Goal: Information Seeking & Learning: Learn about a topic

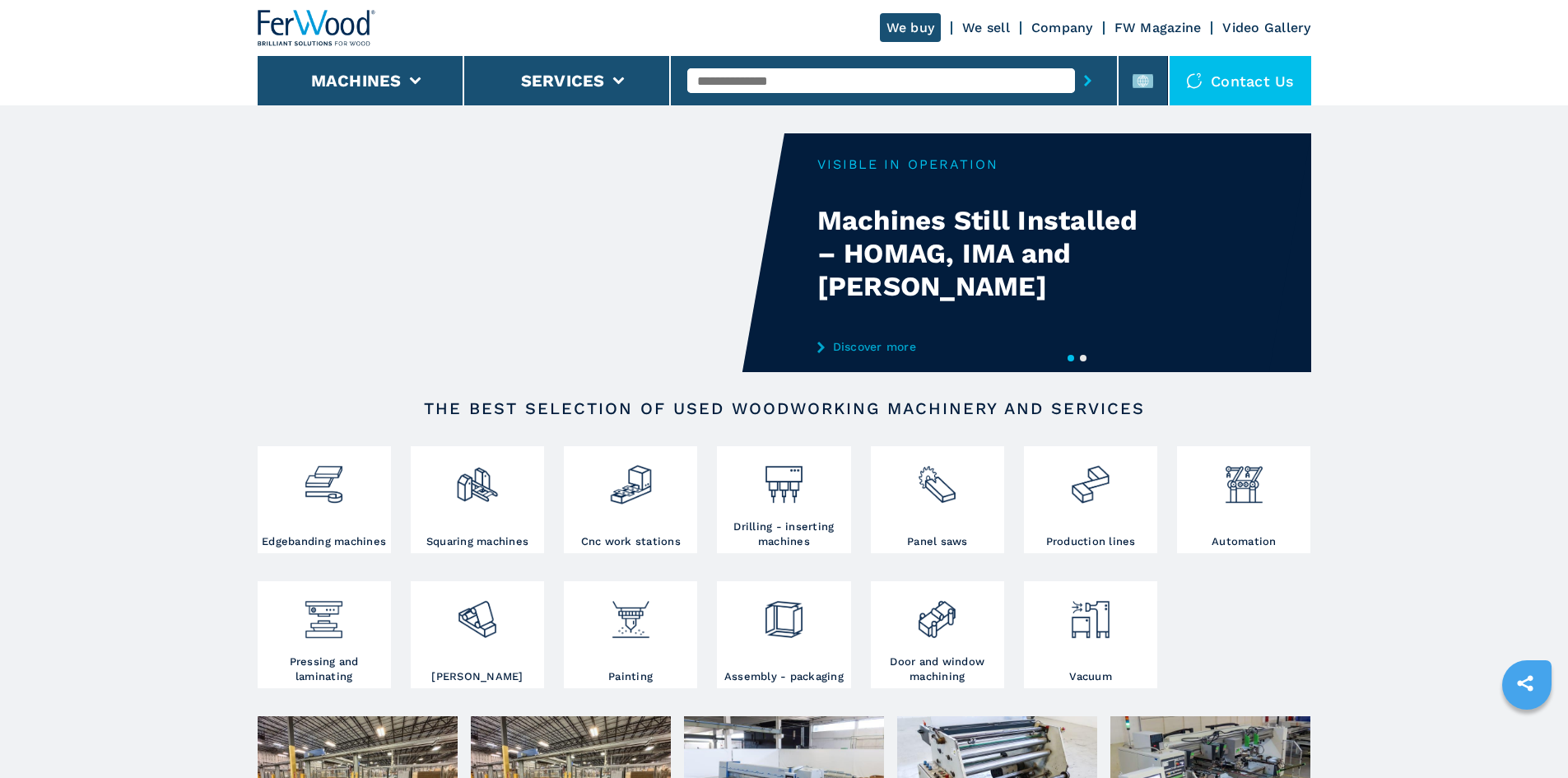
click at [740, 80] on input "text" at bounding box center [881, 80] width 388 height 24
paste input "******"
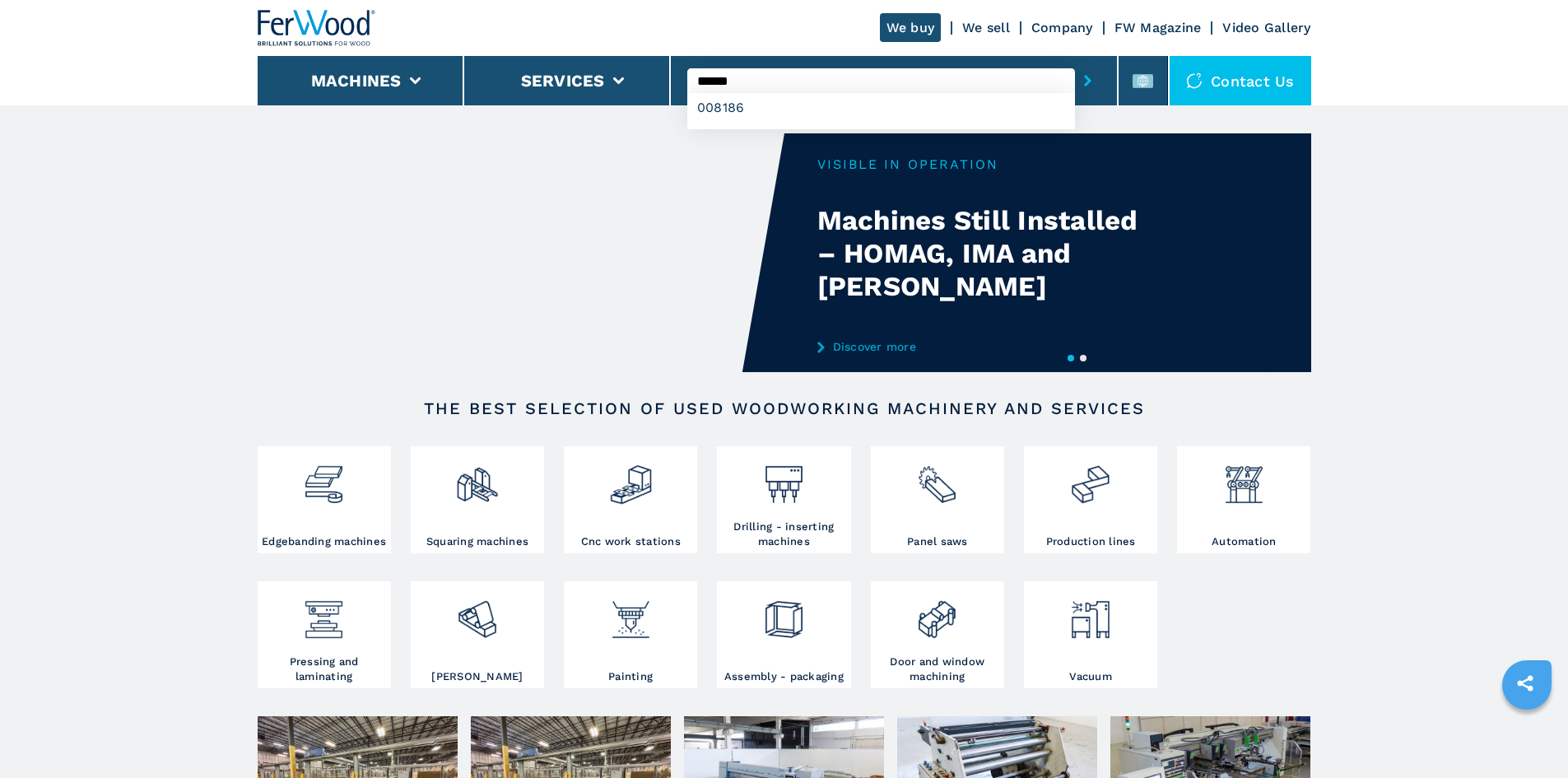
type input "******"
click at [1075, 76] on button "submit-button" at bounding box center [1088, 80] width 25 height 38
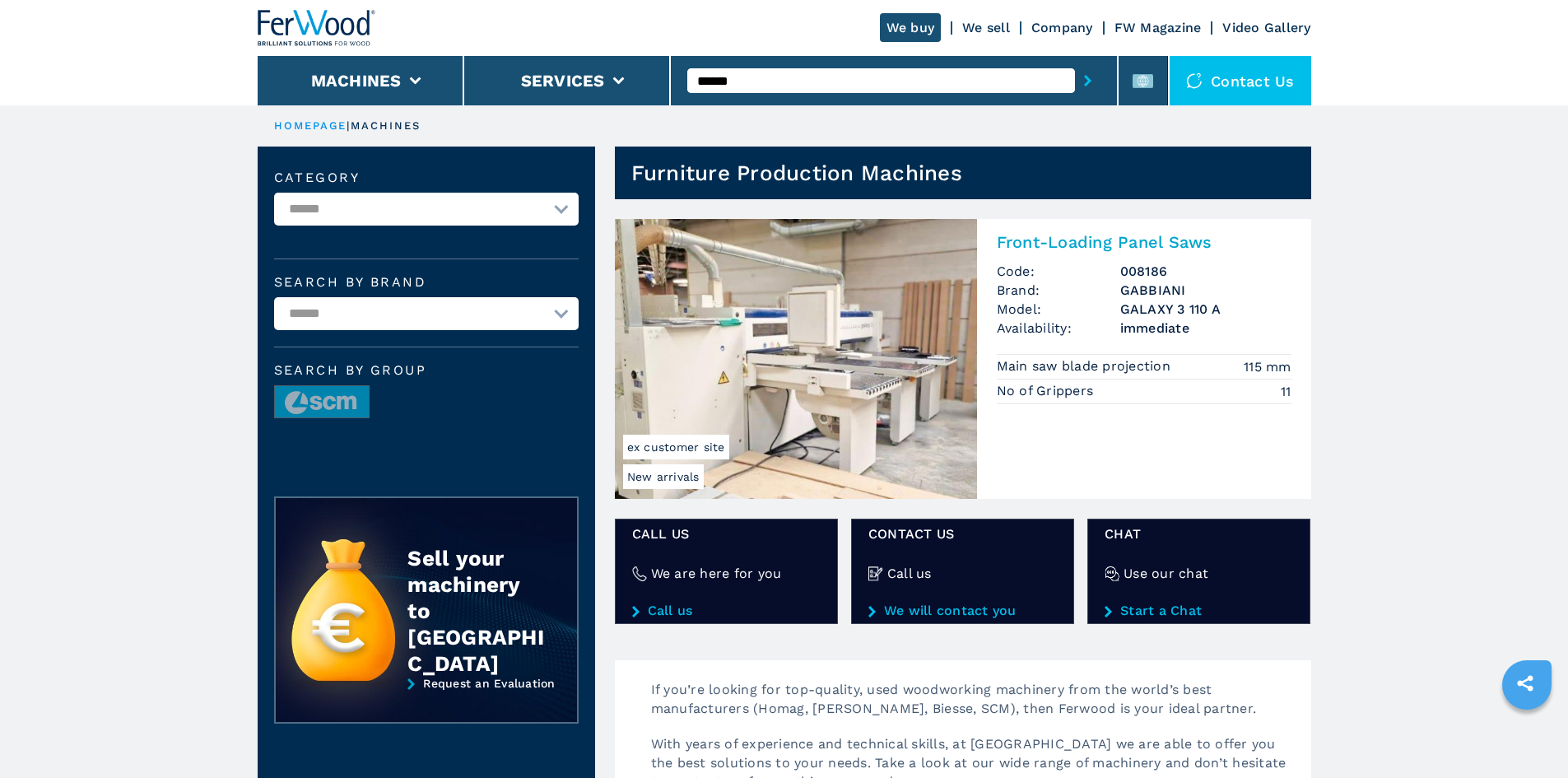
click at [1060, 237] on h2 "Front-Loading Panel Saws" at bounding box center [1145, 242] width 295 height 20
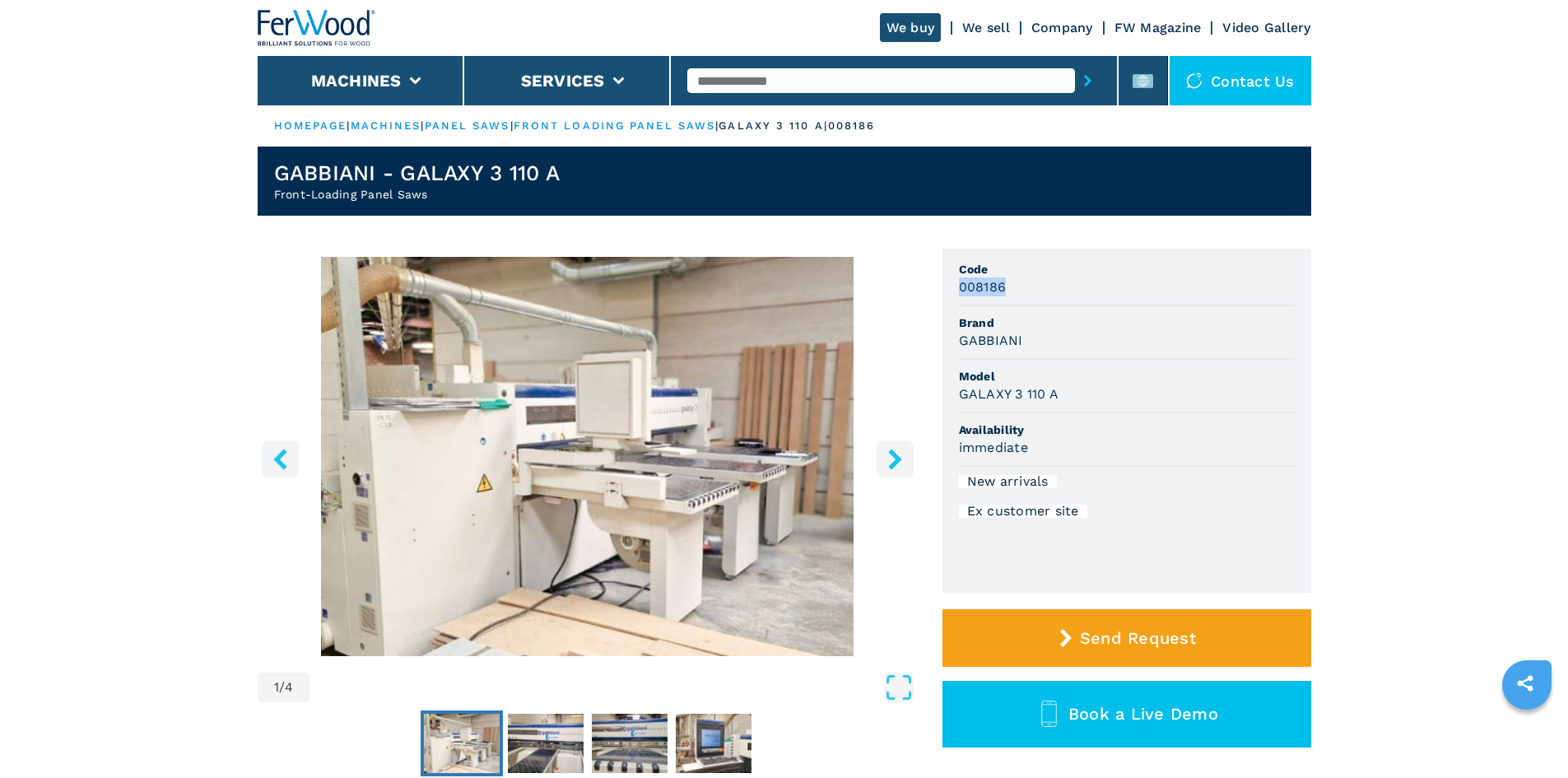
drag, startPoint x: 957, startPoint y: 287, endPoint x: 1019, endPoint y: 286, distance: 62.0
click at [1019, 286] on ul "Code 008186 Brand GABBIANI Model GALAXY 3 110 A Availability immediate New arri…" at bounding box center [1127, 421] width 368 height 344
copy h3 "008186"
click at [1020, 288] on div "008186" at bounding box center [1127, 286] width 336 height 19
drag, startPoint x: 1020, startPoint y: 334, endPoint x: 947, endPoint y: 340, distance: 73.2
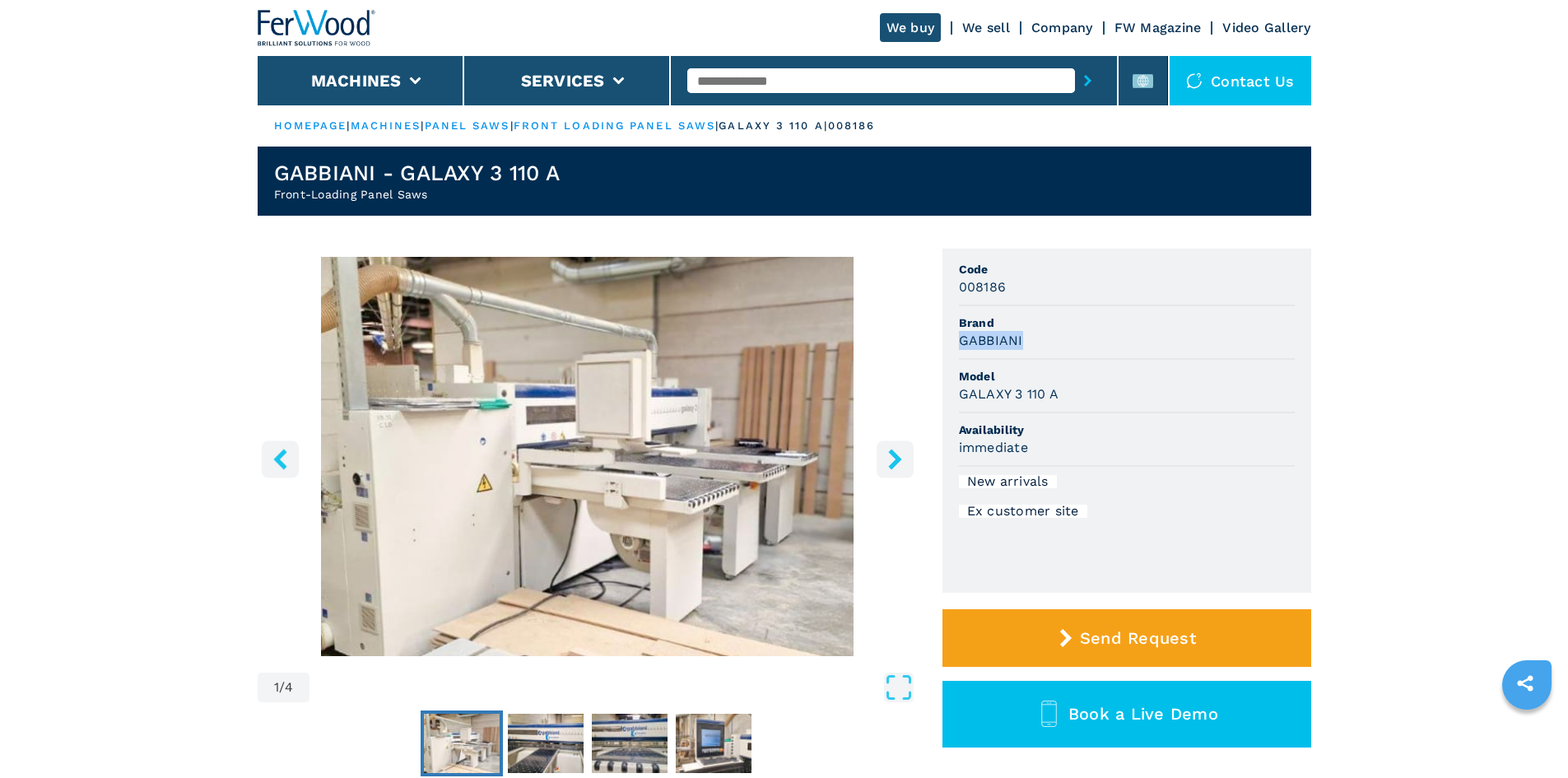
click at [947, 340] on ul "Code 008186 Brand GABBIANI Model GALAXY 3 110 A Availability immediate New arri…" at bounding box center [1127, 421] width 368 height 344
copy h3 "GABBIANI"
click at [1145, 384] on li "Model GALAXY 3 110 A" at bounding box center [1127, 386] width 336 height 53
click at [1061, 400] on div "GALAXY 3 110 A" at bounding box center [1127, 394] width 336 height 19
drag, startPoint x: 1059, startPoint y: 396, endPoint x: 962, endPoint y: 397, distance: 97.0
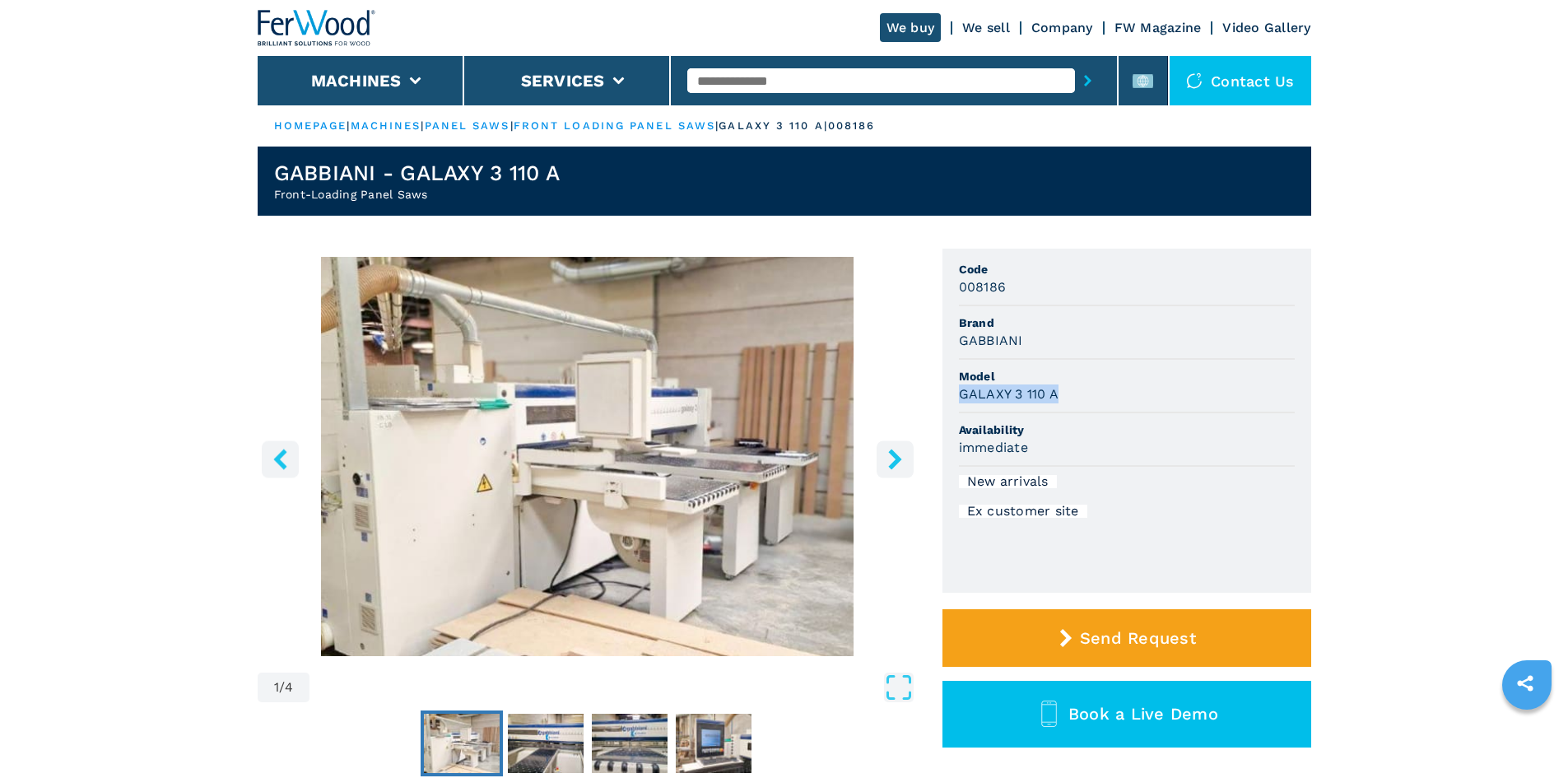
click at [962, 397] on div "GALAXY 3 110 A" at bounding box center [1127, 394] width 336 height 19
copy h3 "GALAXY 3 110 A"
click at [1128, 354] on li "Brand GABBIANI" at bounding box center [1127, 332] width 336 height 53
click at [546, 513] on img "Go to Slide 1" at bounding box center [588, 456] width 660 height 399
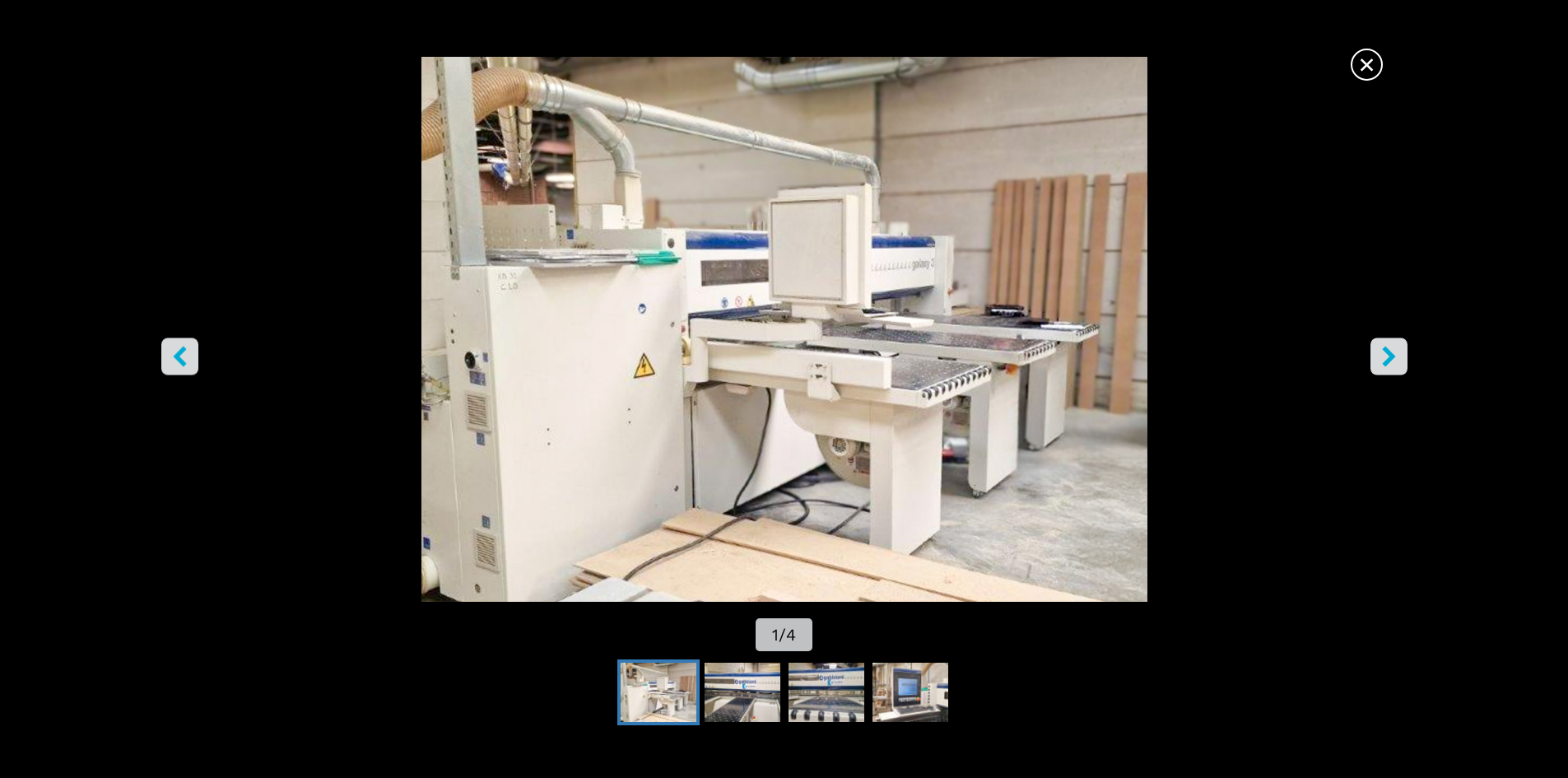
click at [1381, 53] on span "×" at bounding box center [1367, 61] width 29 height 29
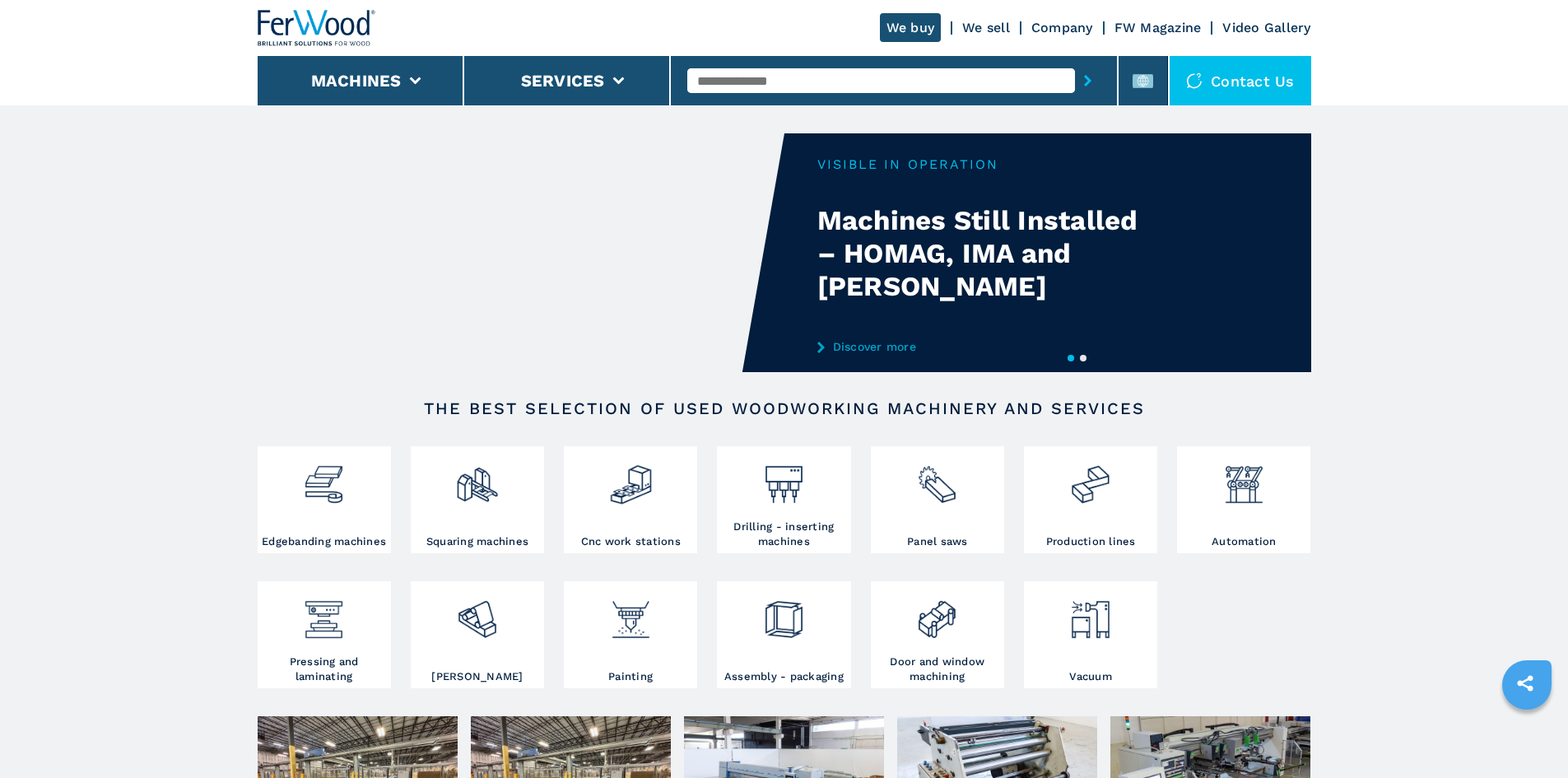
click at [851, 87] on input "text" at bounding box center [881, 80] width 388 height 24
paste input "******"
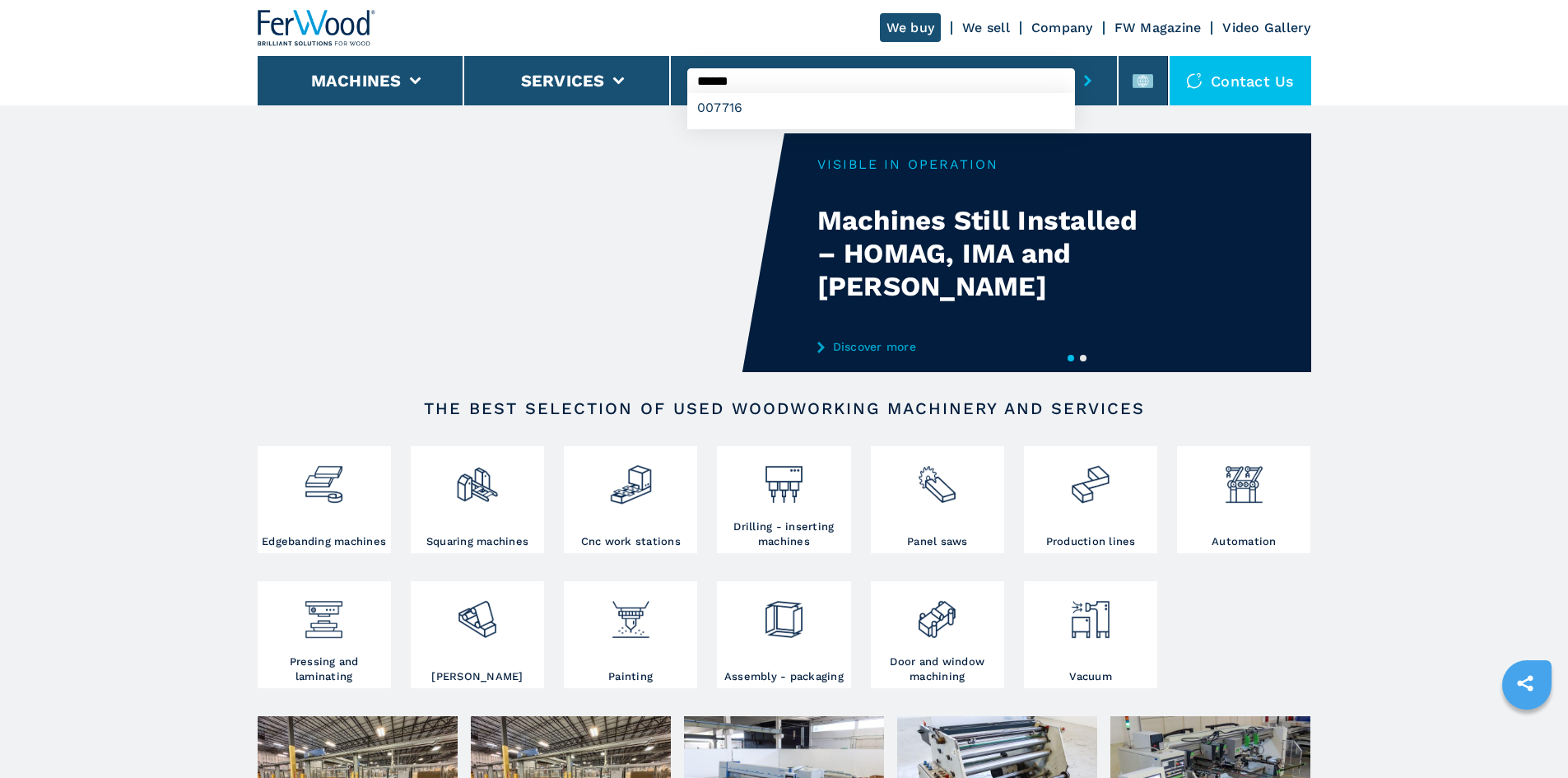
type input "******"
click at [1084, 80] on icon "submit-button" at bounding box center [1088, 80] width 7 height 11
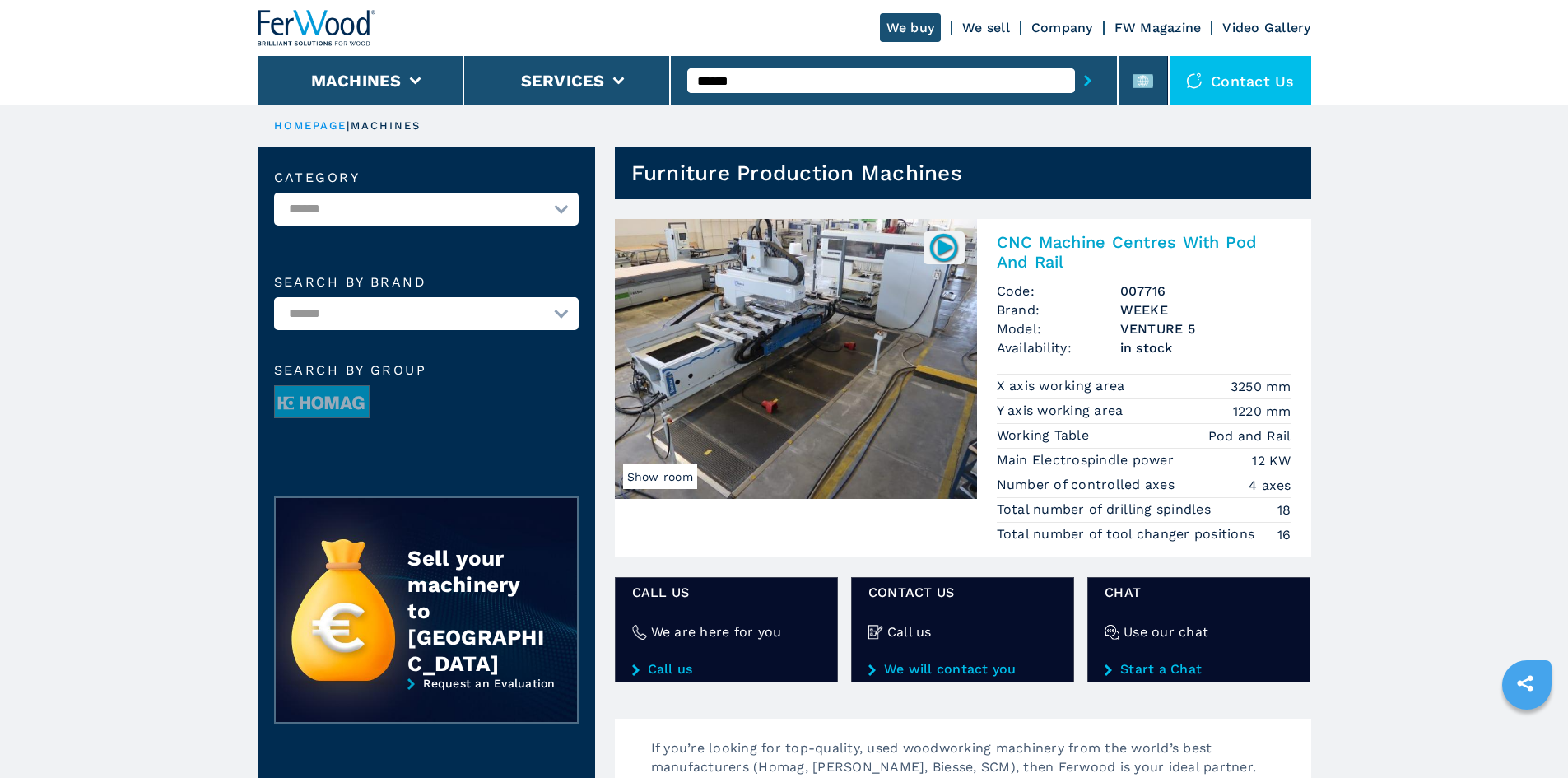
click at [1086, 244] on h2 "CNC Machine Centres With Pod And Rail" at bounding box center [1145, 252] width 295 height 39
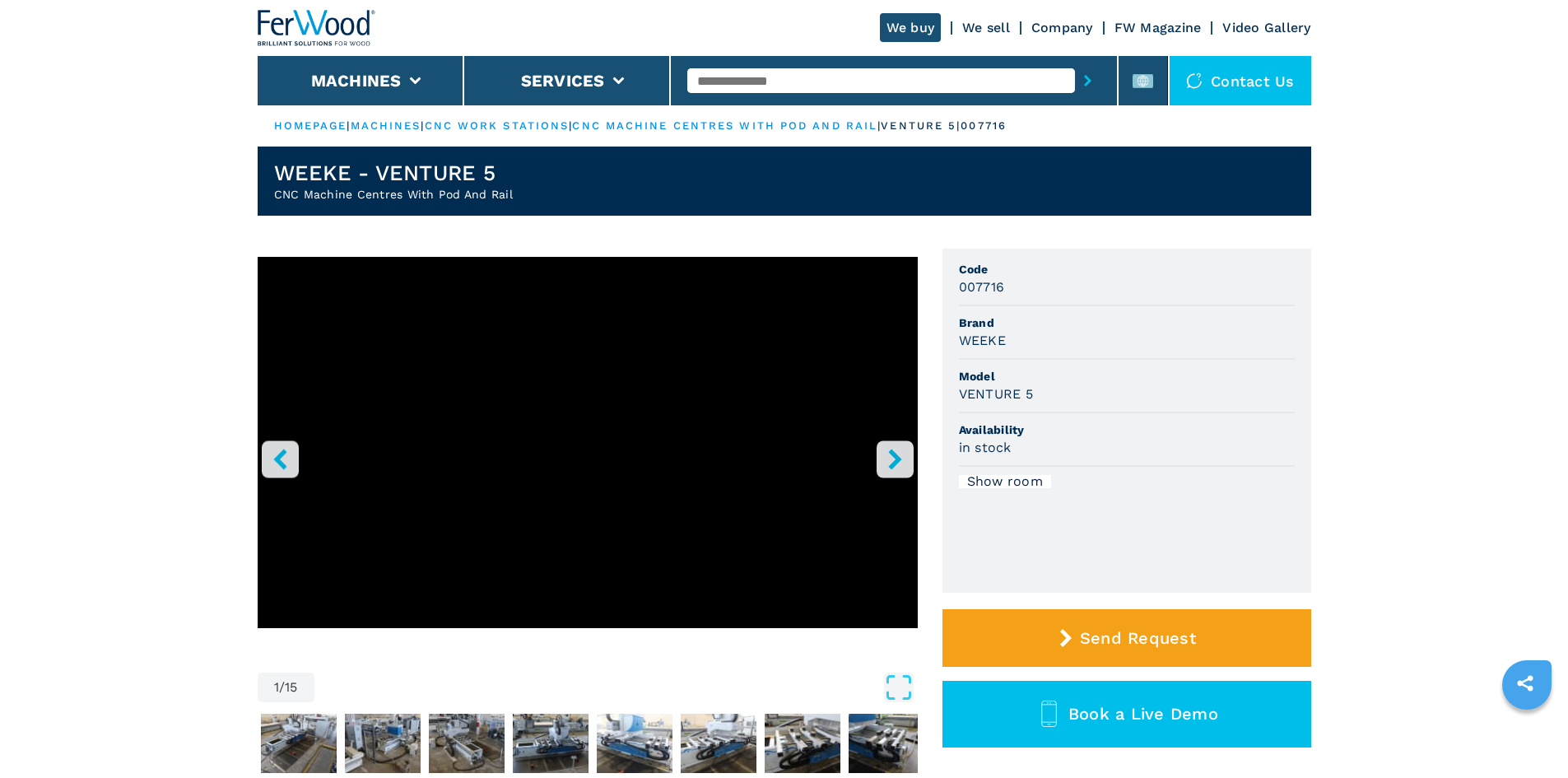
click at [992, 285] on h3 "007716" at bounding box center [981, 286] width 46 height 19
click at [992, 285] on h3 "007716" at bounding box center [981, 286] width 46 height 19
copy h3 "007716"
click at [1021, 333] on div "WEEKE" at bounding box center [1127, 340] width 336 height 19
drag, startPoint x: 1011, startPoint y: 341, endPoint x: 949, endPoint y: 346, distance: 62.2
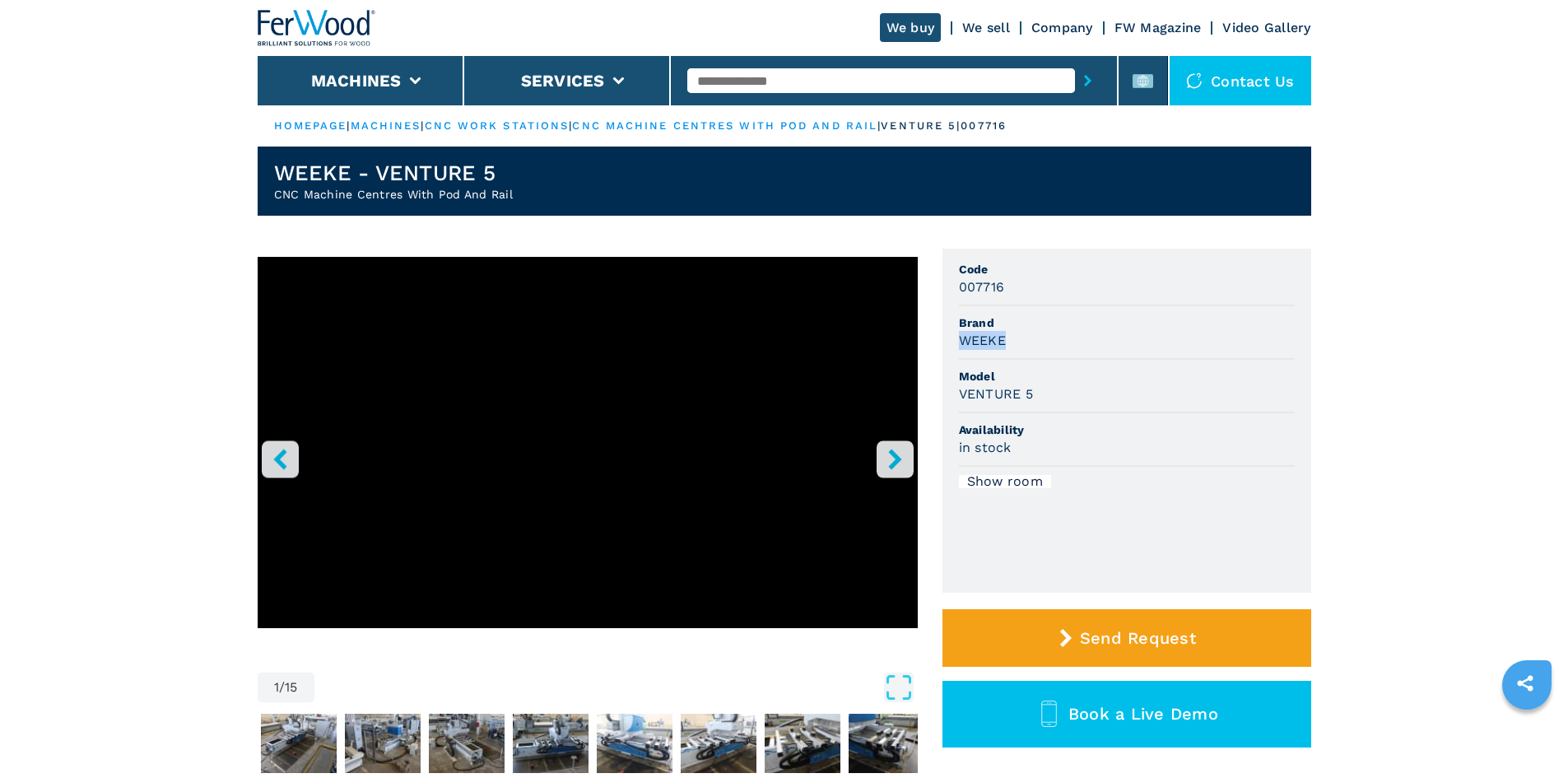
click at [949, 346] on ul "Code 007716 Brand WEEKE Model VENTURE 5 Availability in stock Show room" at bounding box center [1127, 421] width 368 height 344
copy h3 "WEEKE"
click at [1111, 352] on li "Brand WEEKE" at bounding box center [1127, 332] width 336 height 53
click at [1154, 380] on span "Model" at bounding box center [1127, 377] width 336 height 17
drag, startPoint x: 958, startPoint y: 391, endPoint x: 1041, endPoint y: 389, distance: 83.0
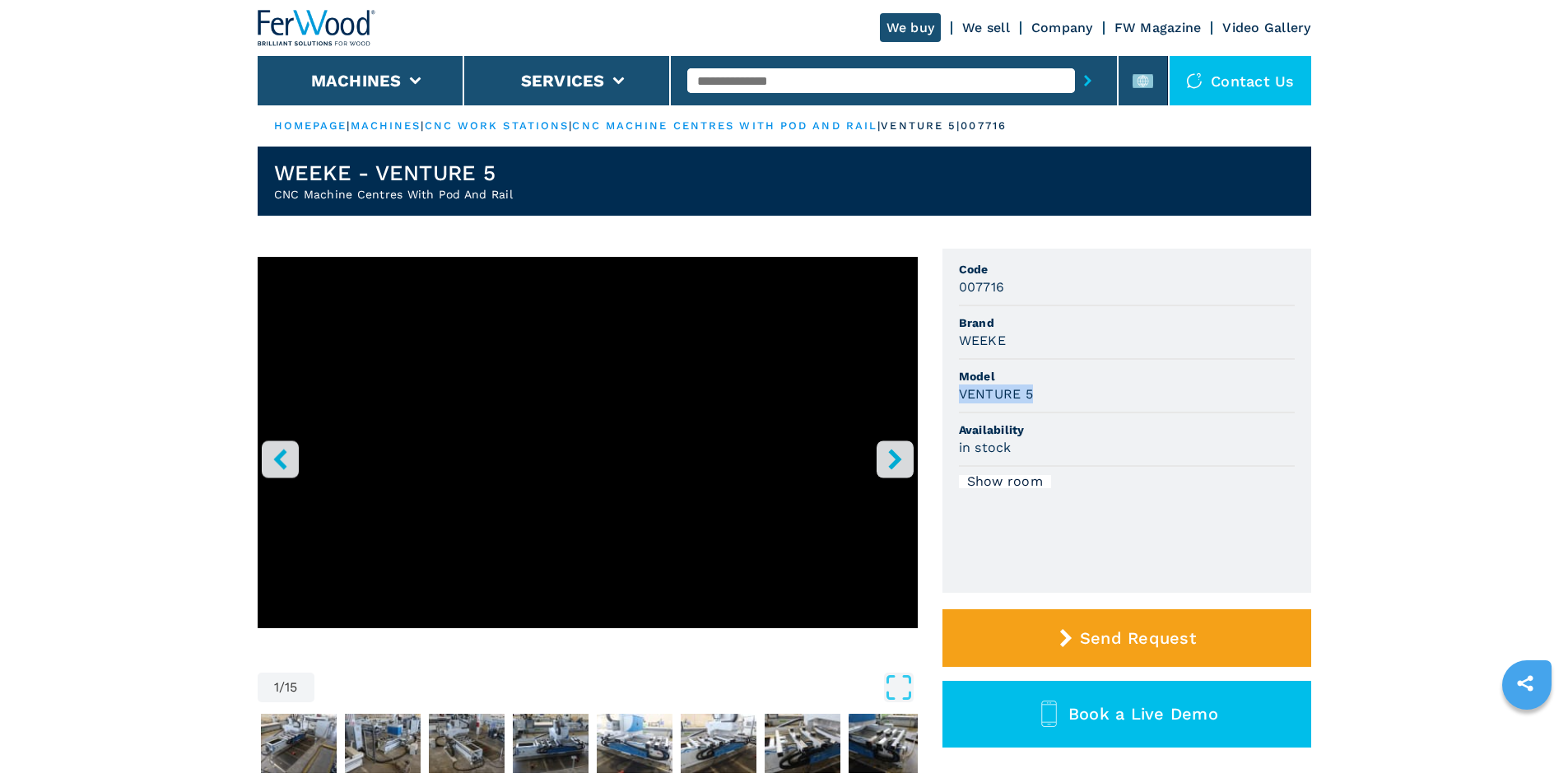
click at [1041, 389] on div "VENTURE 5" at bounding box center [1127, 394] width 336 height 19
copy h3 "VENTURE 5"
click at [1102, 389] on div "VENTURE 5" at bounding box center [1127, 394] width 336 height 19
click at [726, 68] on input "text" at bounding box center [881, 80] width 388 height 24
paste input "******"
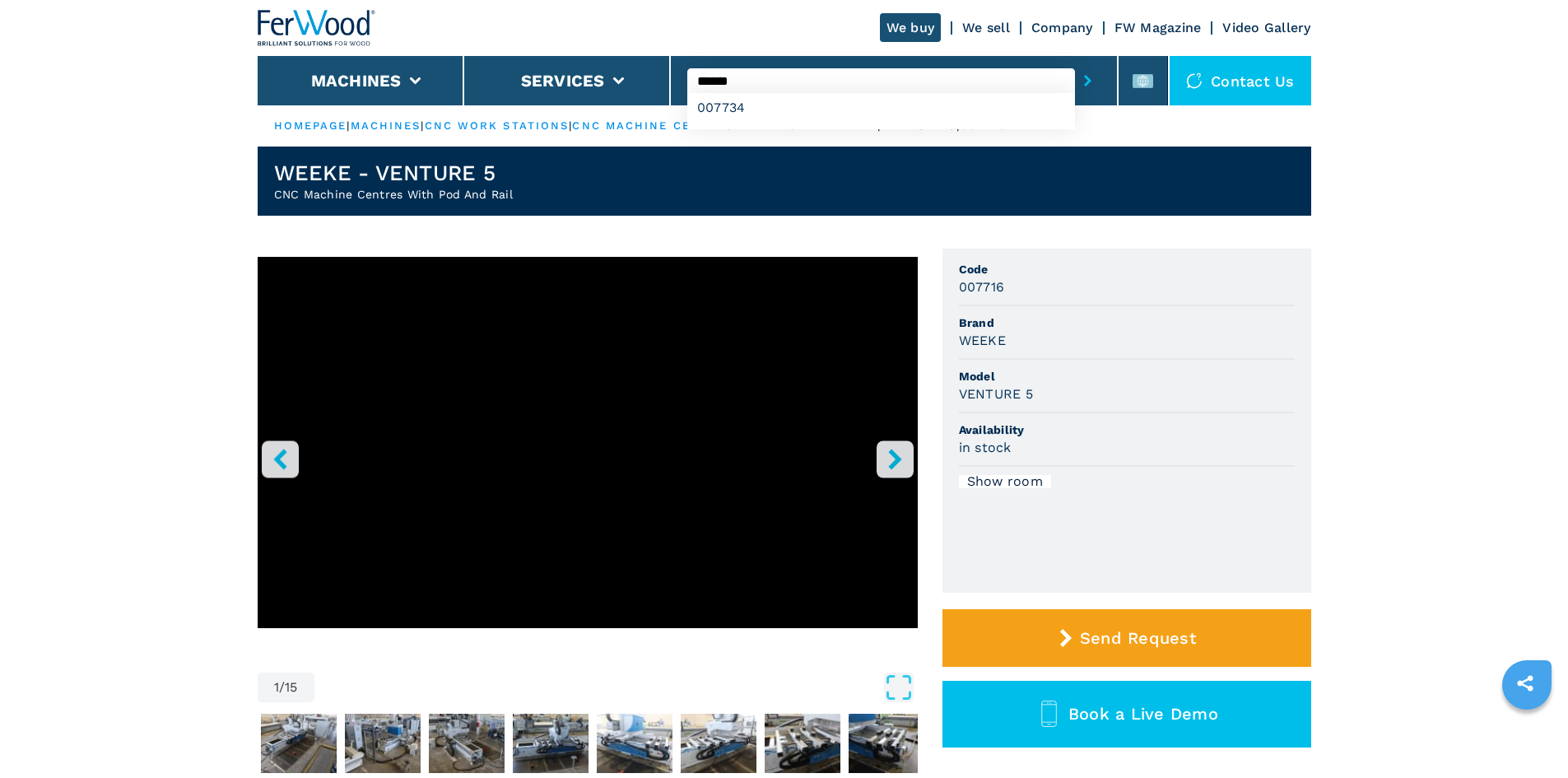
type input "******"
click at [1084, 80] on icon "submit-button" at bounding box center [1088, 80] width 7 height 11
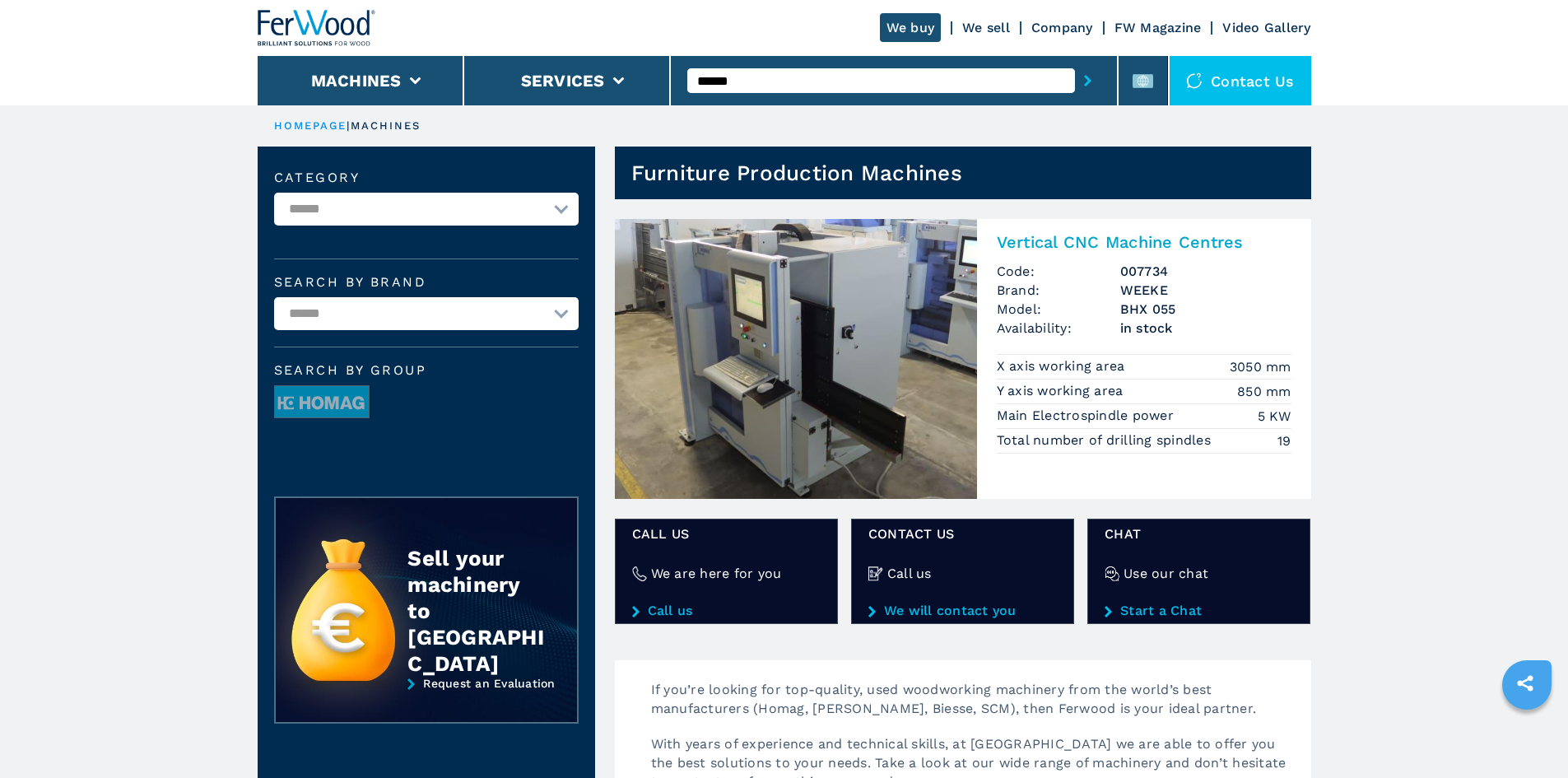
click at [1049, 240] on h2 "Vertical CNC Machine Centres" at bounding box center [1145, 242] width 295 height 20
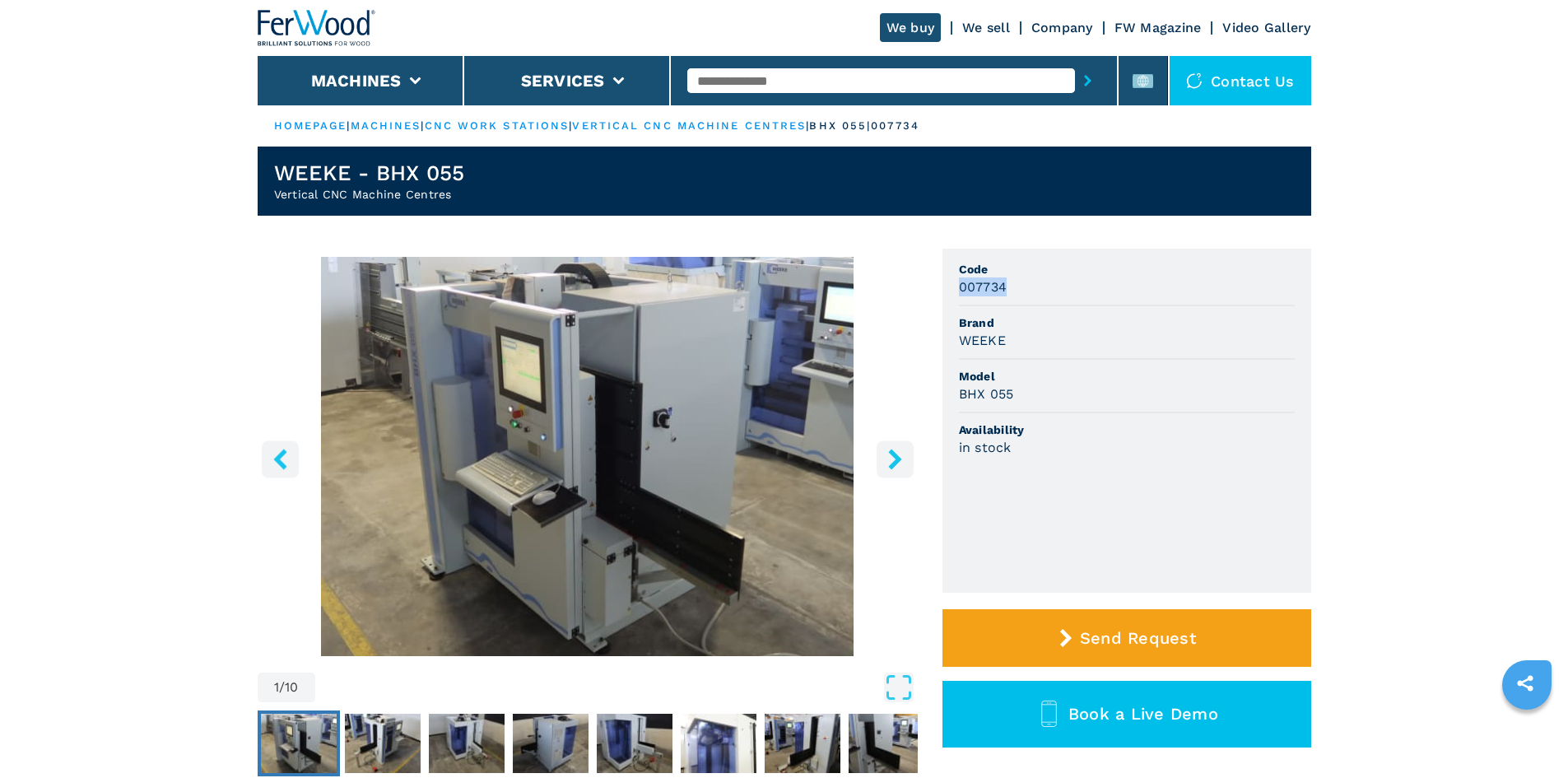
drag, startPoint x: 1008, startPoint y: 288, endPoint x: 954, endPoint y: 292, distance: 54.1
click at [935, 289] on div "1 / 10 Unit Measure ****** ******** Code 007734 Brand WEEKE Model BHX 055 Avail…" at bounding box center [784, 537] width 1054 height 577
copy h3 "007734"
click at [1108, 361] on li "Model BHX 055" at bounding box center [1127, 386] width 336 height 53
drag, startPoint x: 957, startPoint y: 338, endPoint x: 1044, endPoint y: 340, distance: 87.0
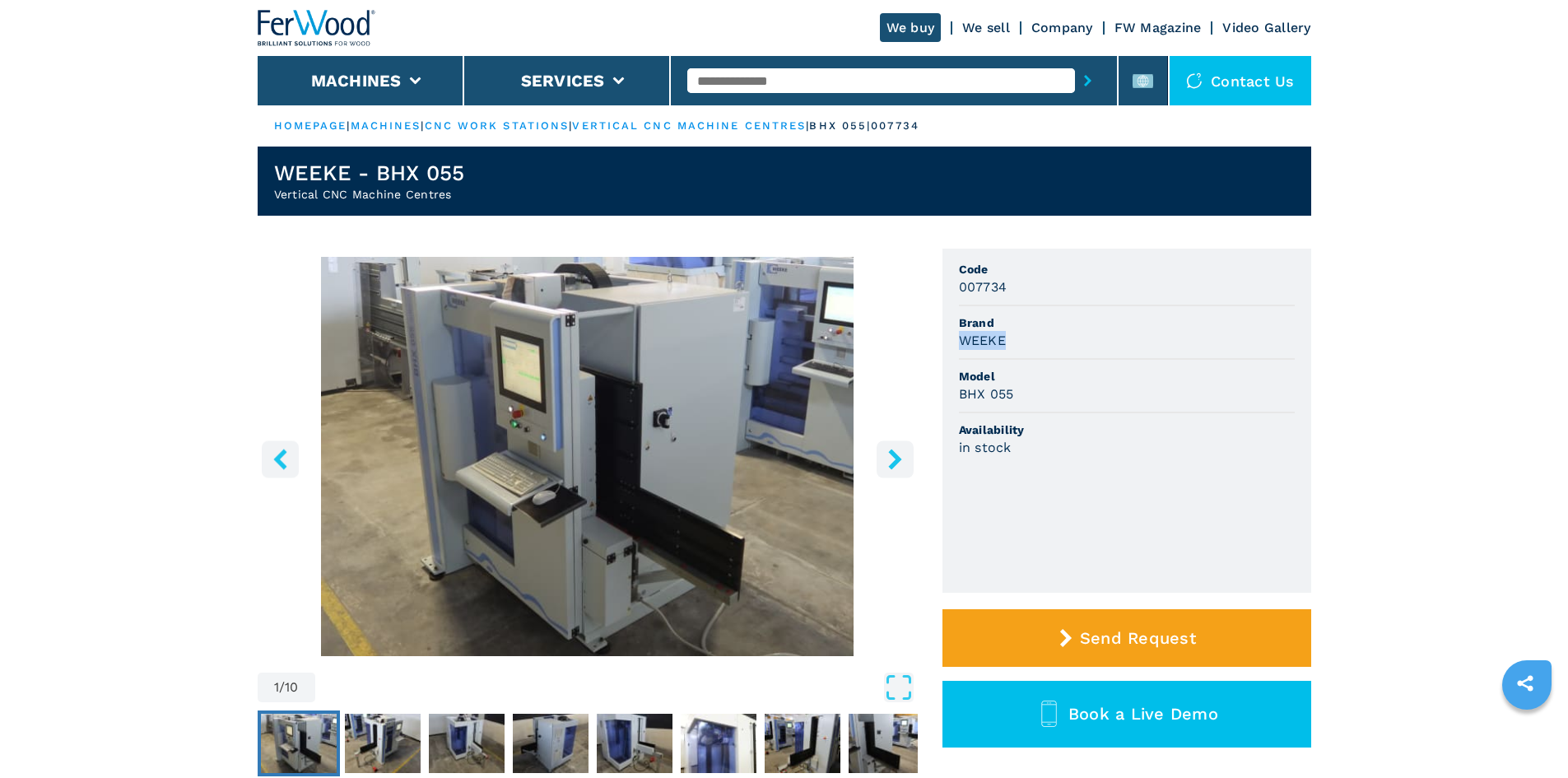
click at [1044, 340] on ul "Code 007734 Brand WEEKE Model BHX 055 Availability in stock" at bounding box center [1127, 421] width 368 height 344
copy h3 "WEEKE"
click at [1218, 325] on span "Brand" at bounding box center [1127, 323] width 336 height 17
drag, startPoint x: 1014, startPoint y: 396, endPoint x: 929, endPoint y: 403, distance: 85.3
click at [929, 403] on div "1 / 10 Unit Measure ****** ******** Code 007734 Brand WEEKE Model BHX 055 Avail…" at bounding box center [784, 537] width 1054 height 577
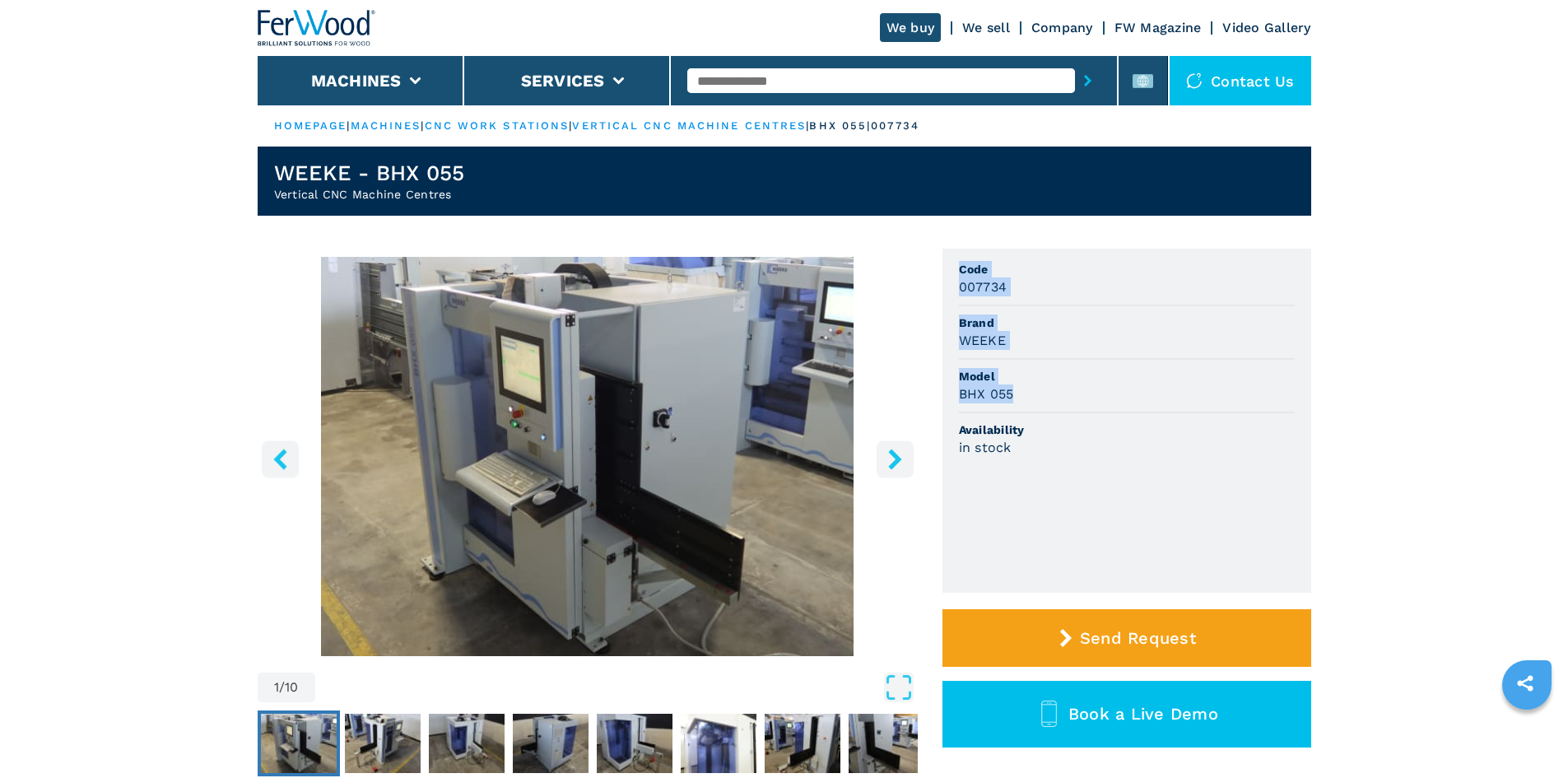
click at [1029, 393] on div "BHX 055" at bounding box center [1127, 394] width 336 height 19
drag, startPoint x: 1015, startPoint y: 394, endPoint x: 959, endPoint y: 394, distance: 56.0
click at [959, 394] on div "BHX 055" at bounding box center [1127, 394] width 336 height 19
copy h3 "BHX 055"
